Goal: Communication & Community: Answer question/provide support

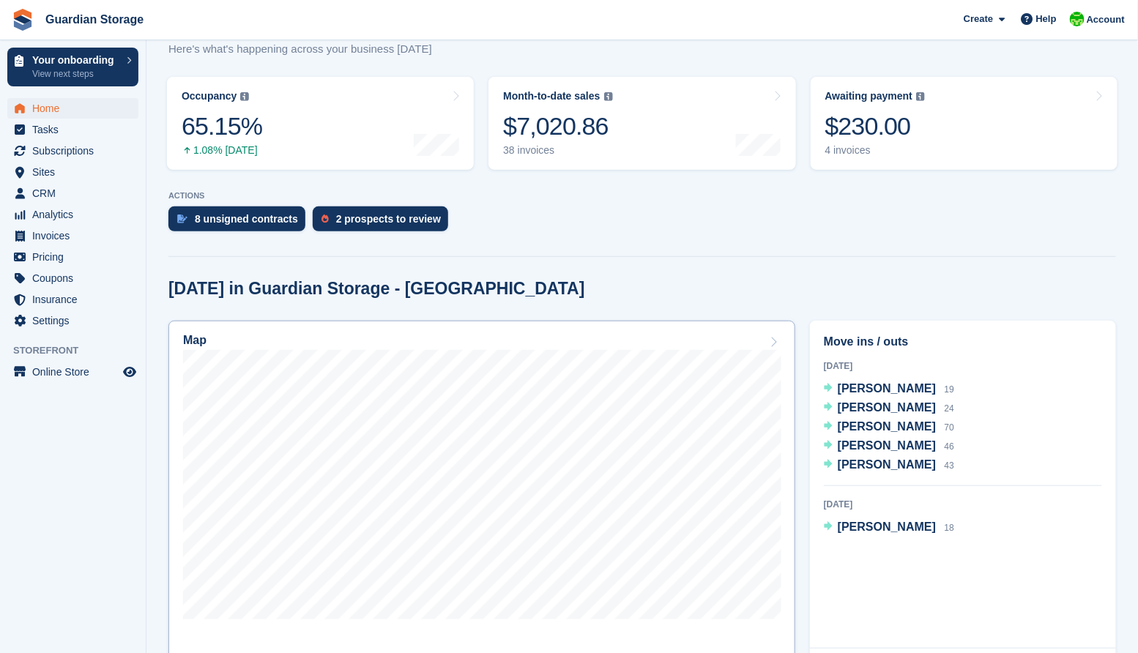
scroll to position [224, 0]
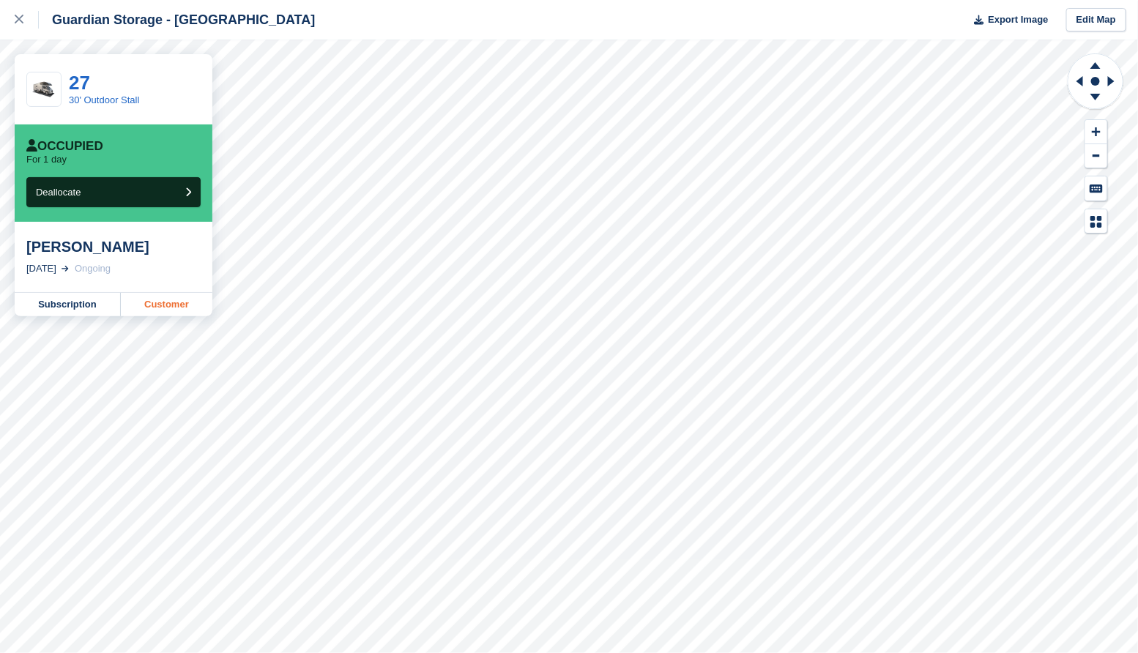
click at [147, 301] on link "Customer" at bounding box center [167, 304] width 92 height 23
click at [23, 21] on icon at bounding box center [19, 19] width 9 height 9
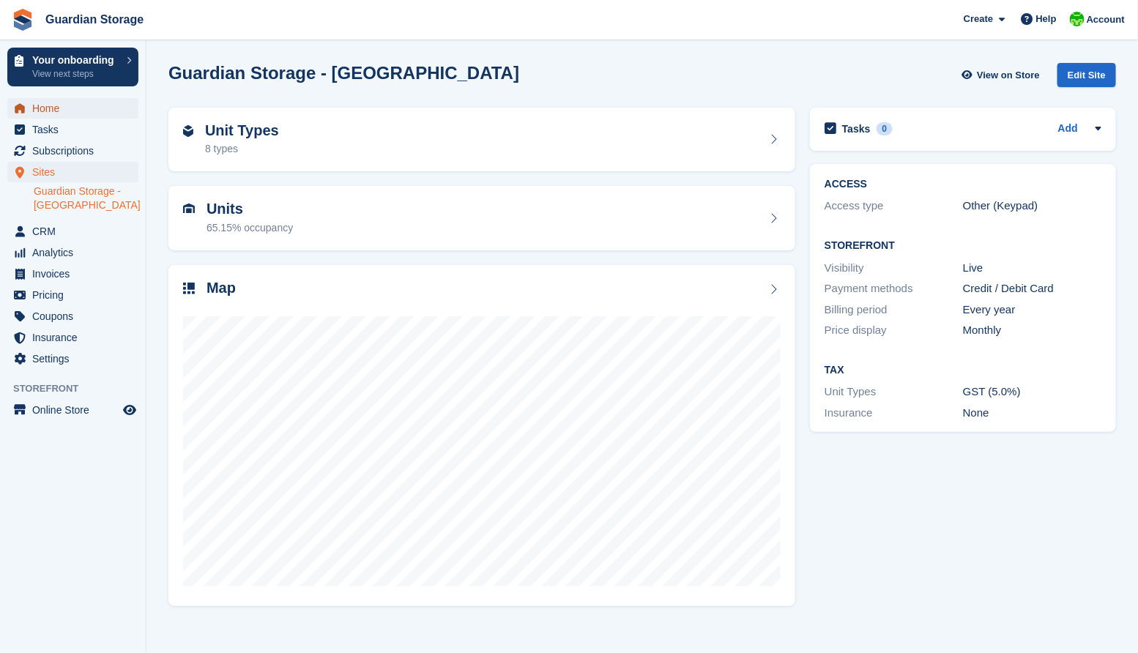
click at [51, 105] on span "Home" at bounding box center [76, 108] width 88 height 21
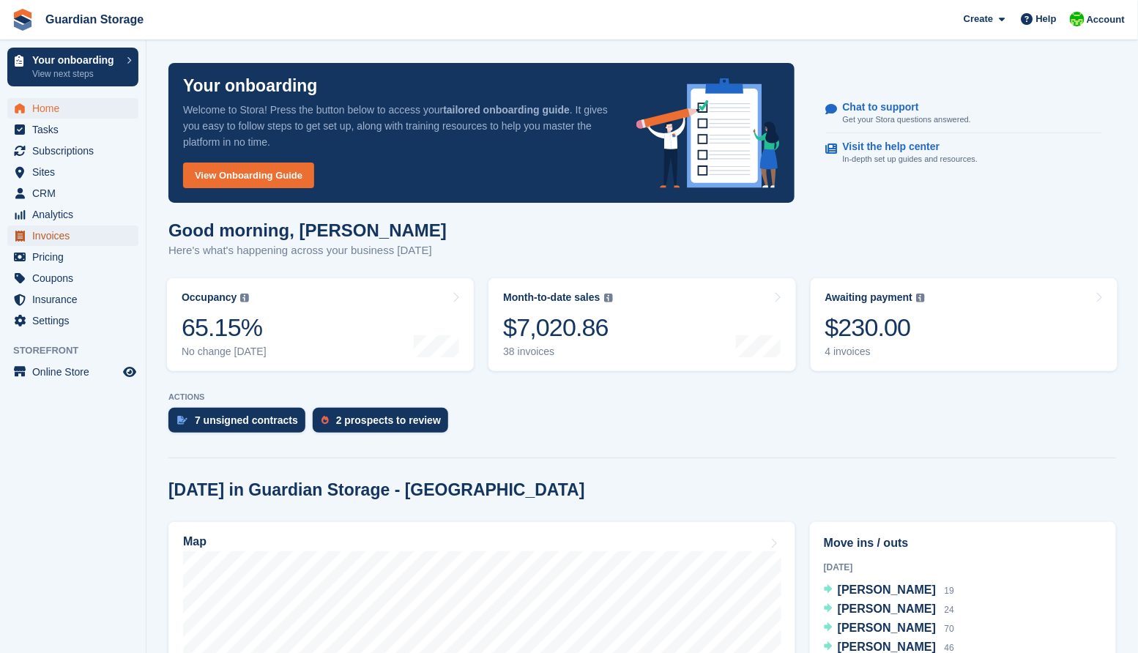
click at [56, 238] on span "Invoices" at bounding box center [76, 236] width 88 height 21
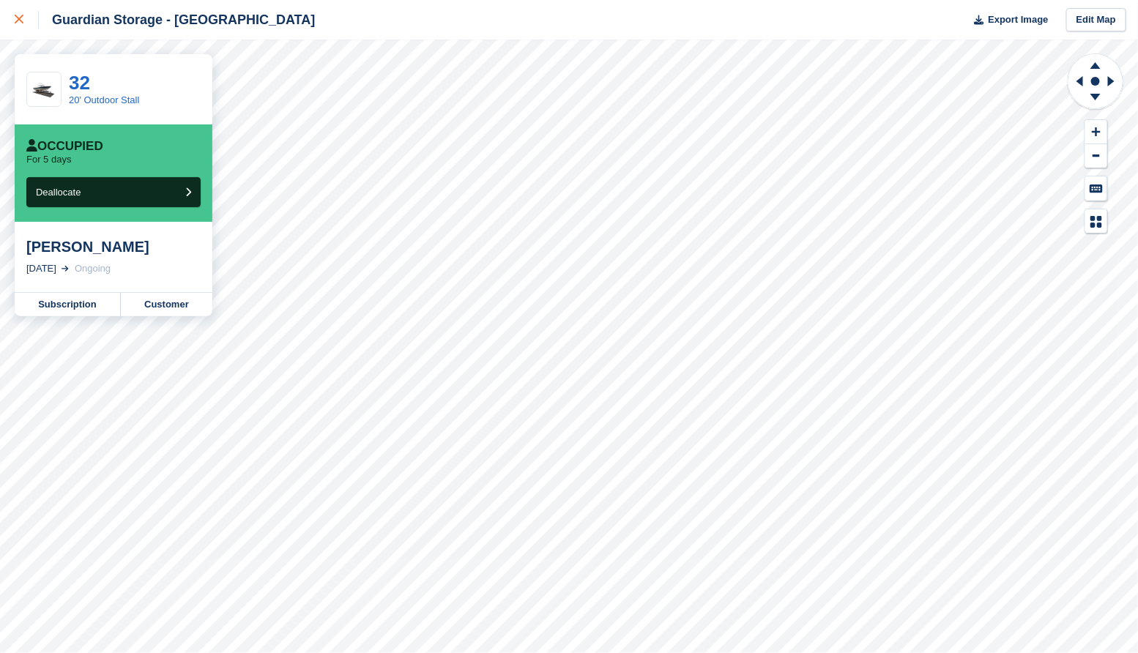
click at [12, 18] on link at bounding box center [19, 20] width 39 height 40
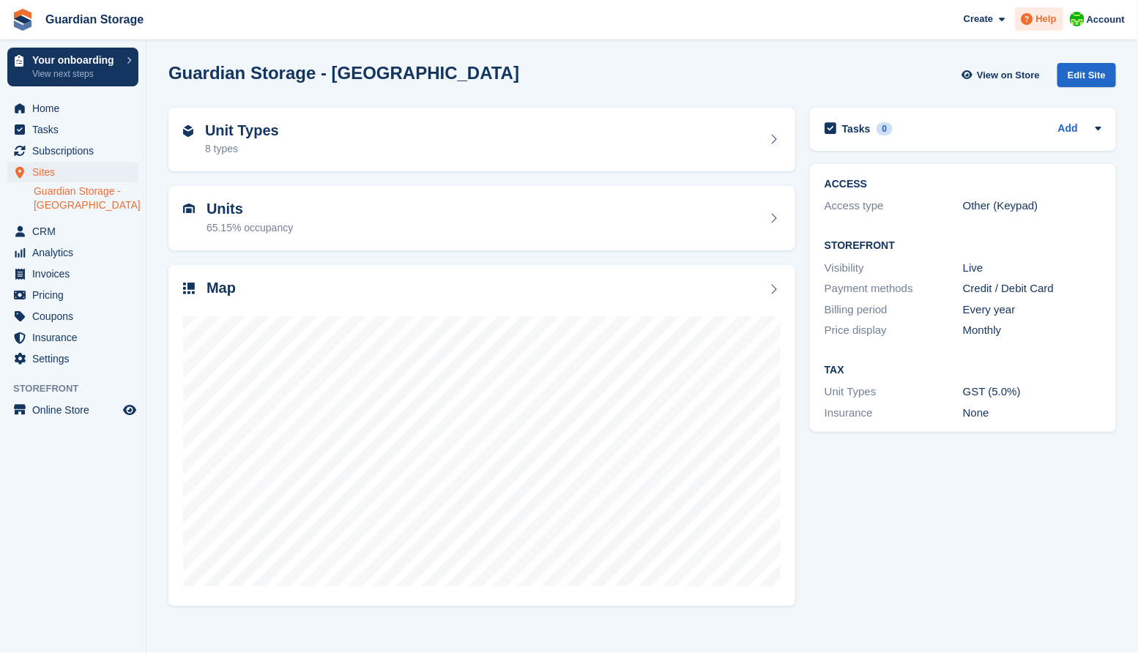
click at [1048, 20] on span "Help" at bounding box center [1047, 19] width 21 height 15
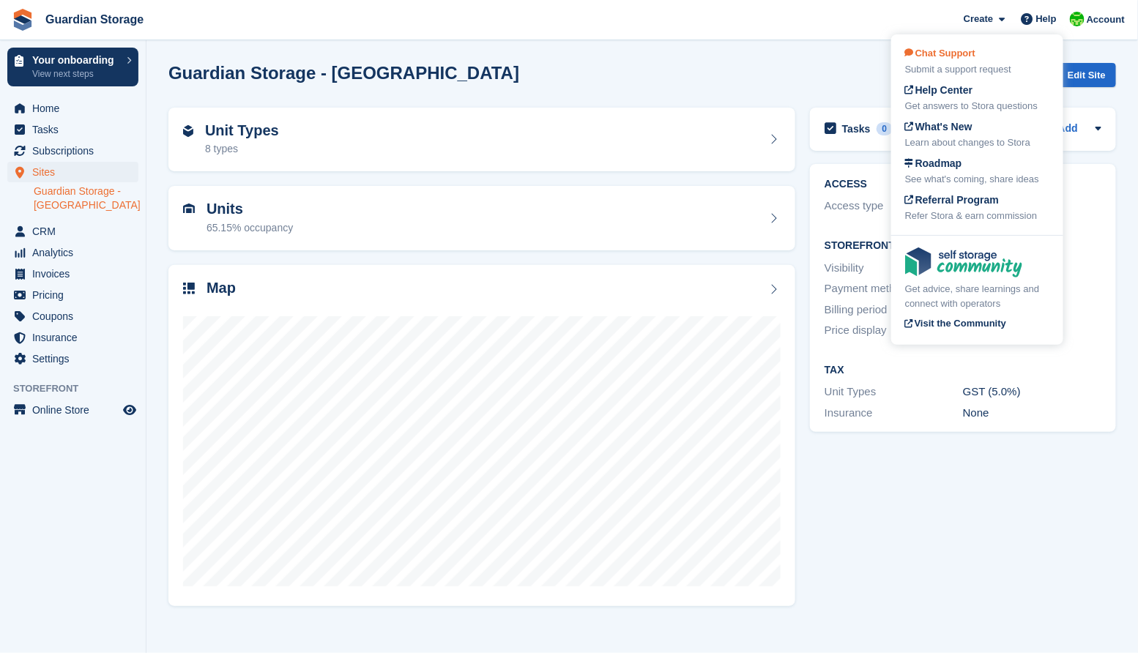
click at [953, 53] on span "Chat Support" at bounding box center [940, 53] width 70 height 11
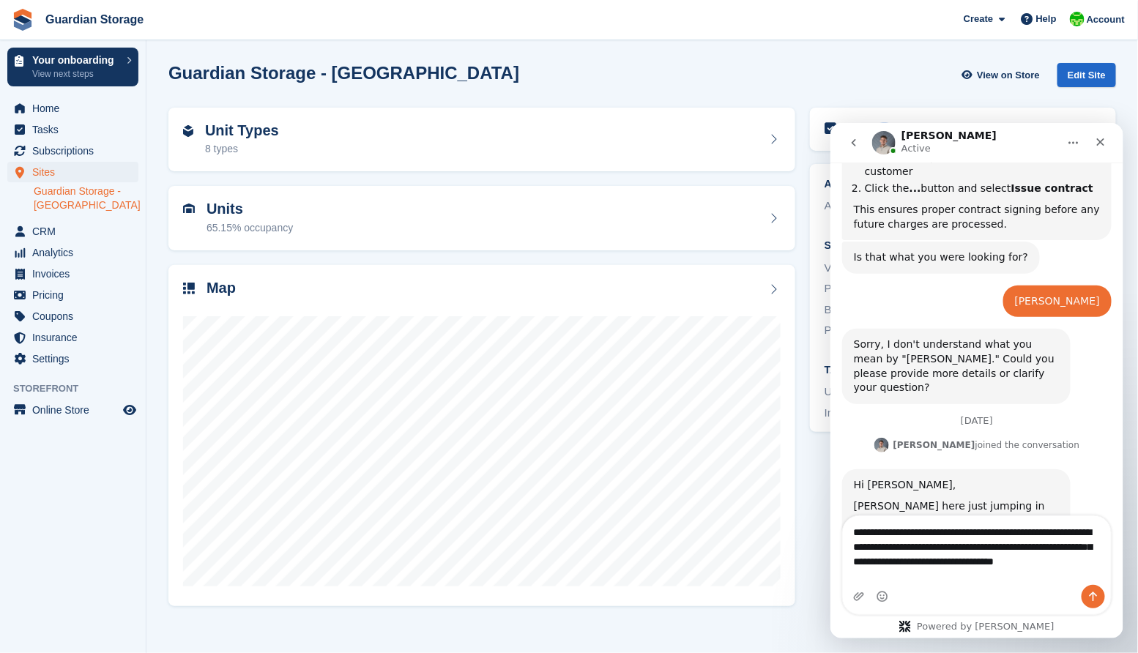
scroll to position [784, 0]
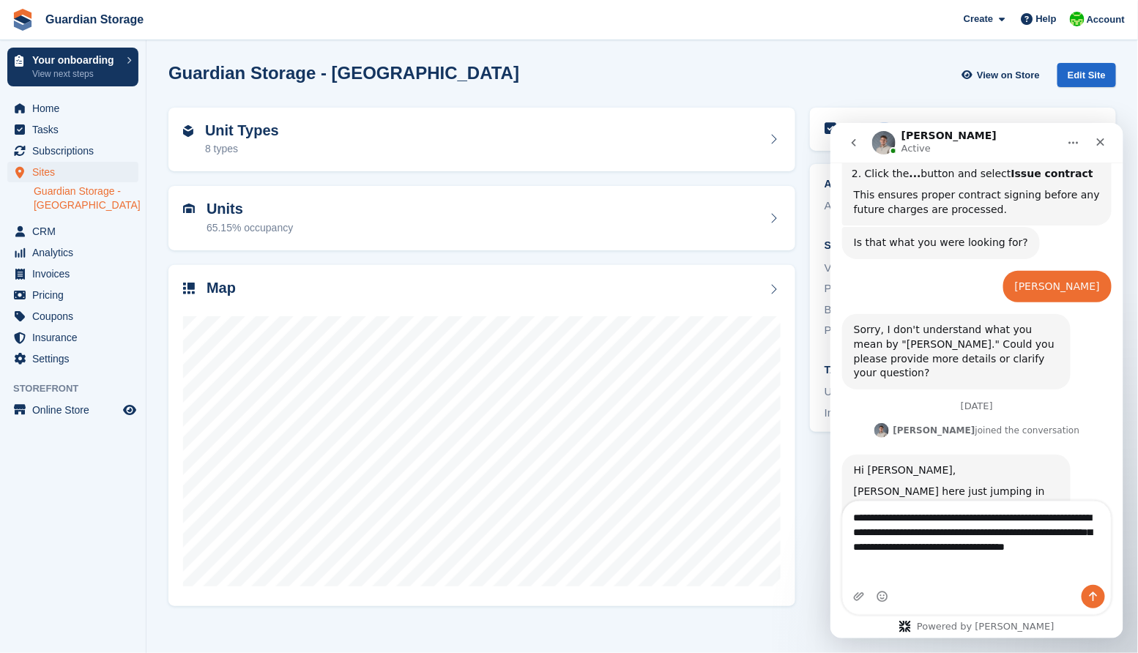
type textarea "**********"
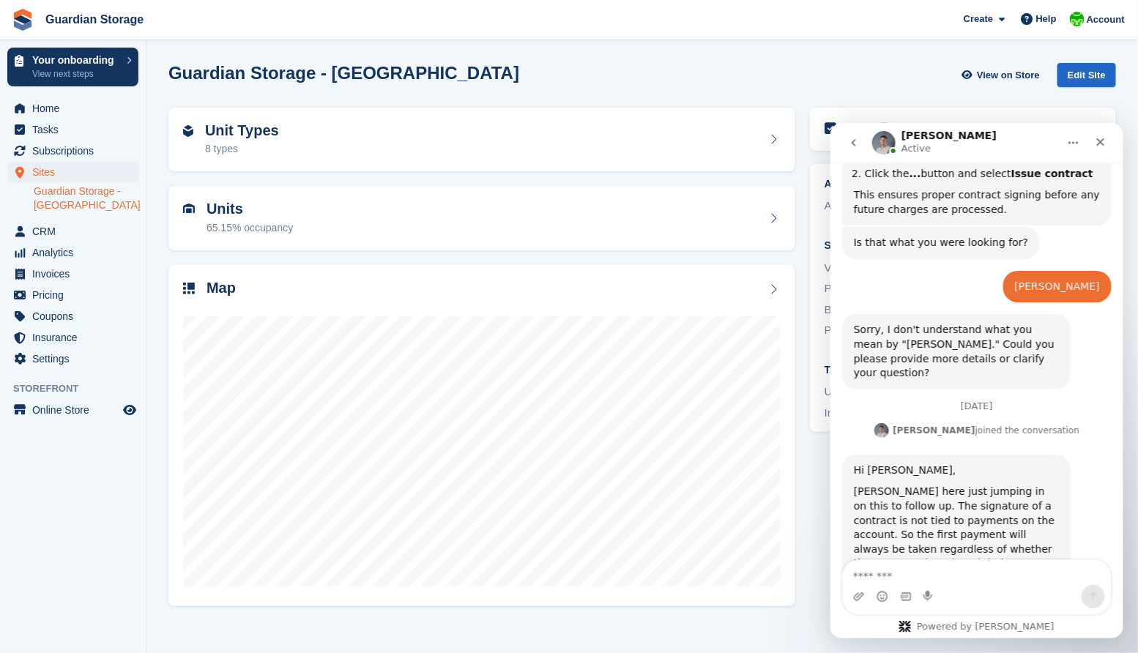
scroll to position [842, 0]
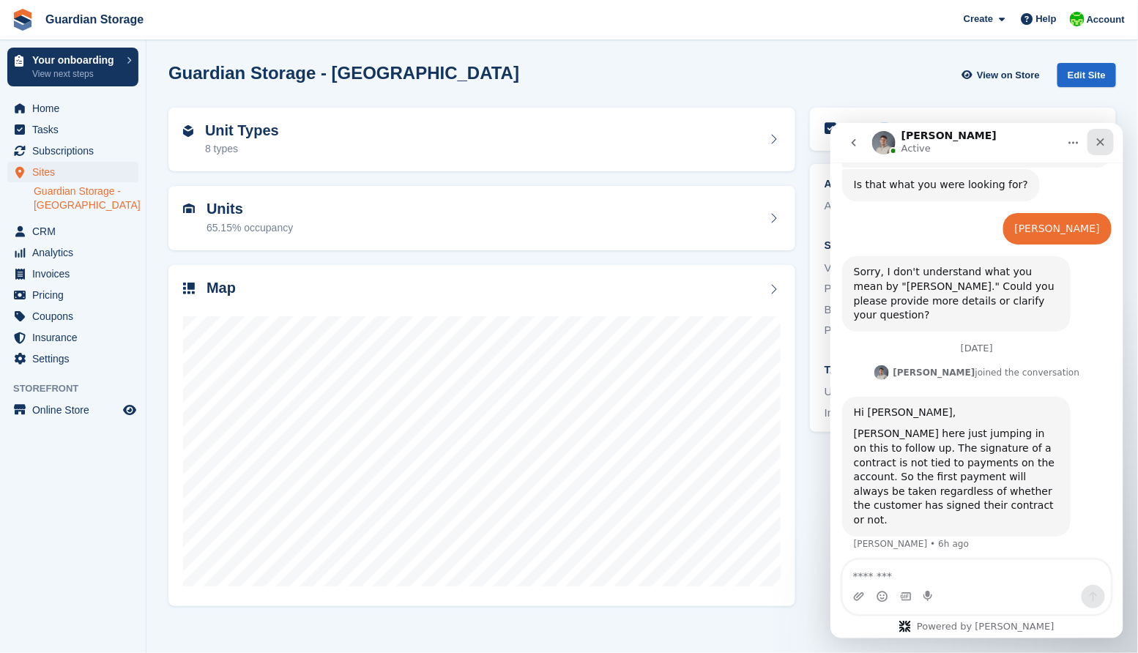
click at [1104, 141] on icon "Close" at bounding box center [1100, 142] width 12 height 12
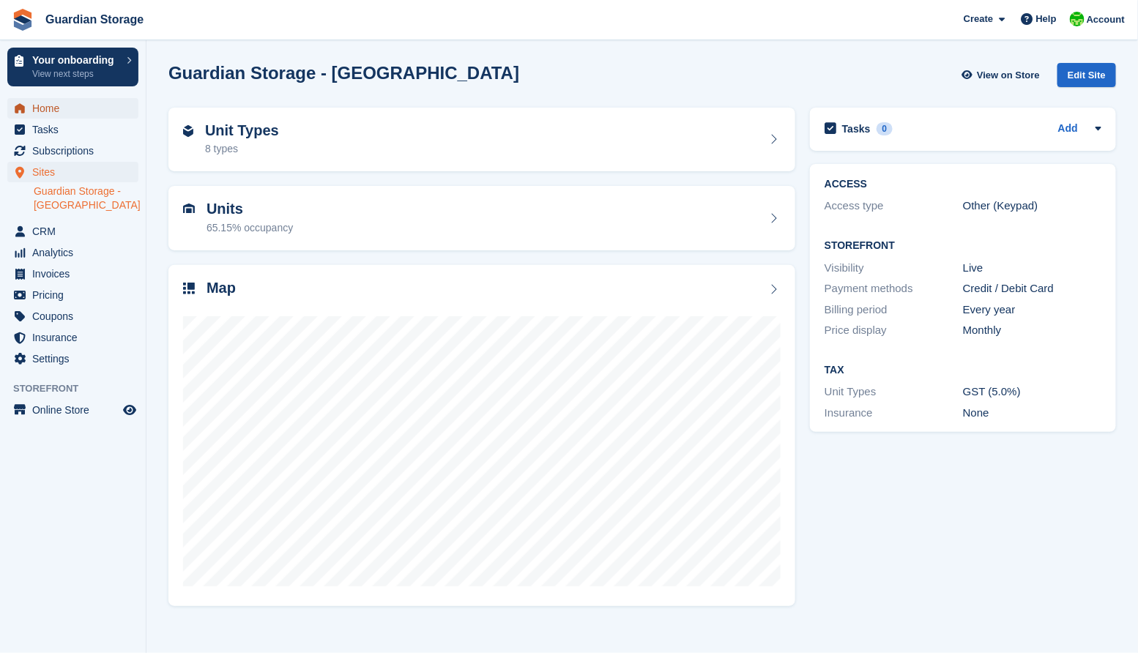
click at [56, 109] on span "Home" at bounding box center [76, 108] width 88 height 21
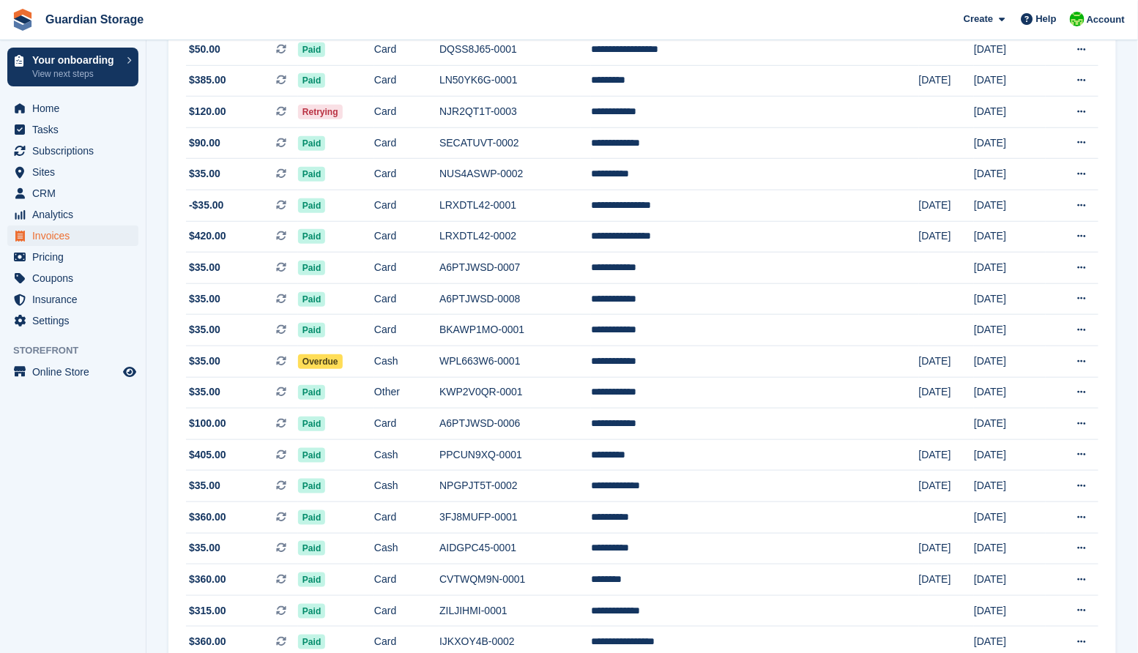
scroll to position [375, 0]
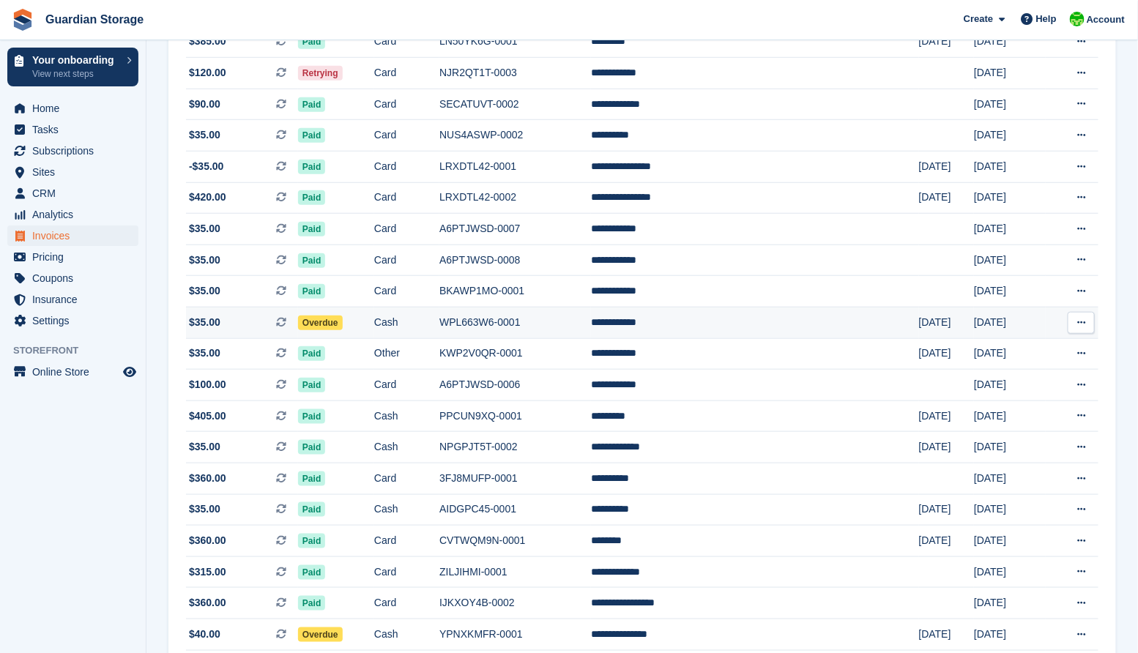
click at [343, 328] on span "Overdue" at bounding box center [320, 323] width 45 height 15
